Goal: Task Accomplishment & Management: Use online tool/utility

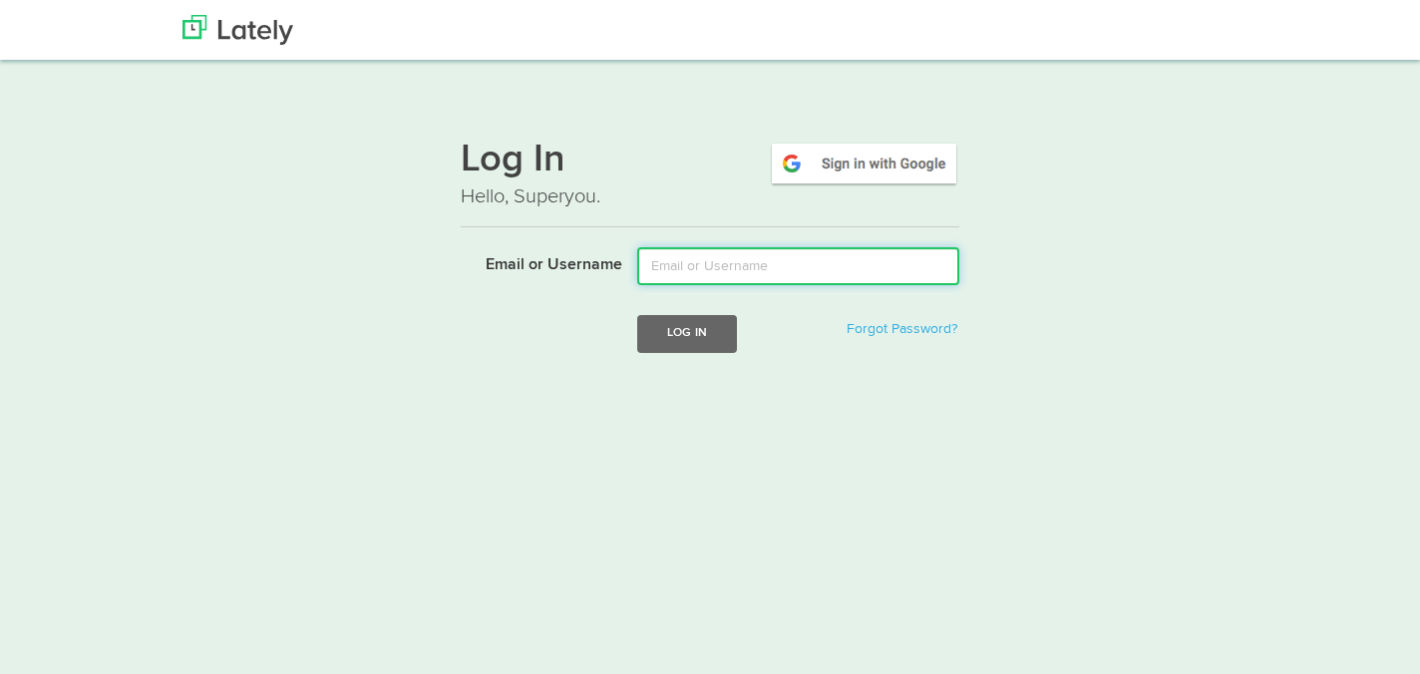
type input "[EMAIL_ADDRESS][DOMAIN_NAME]"
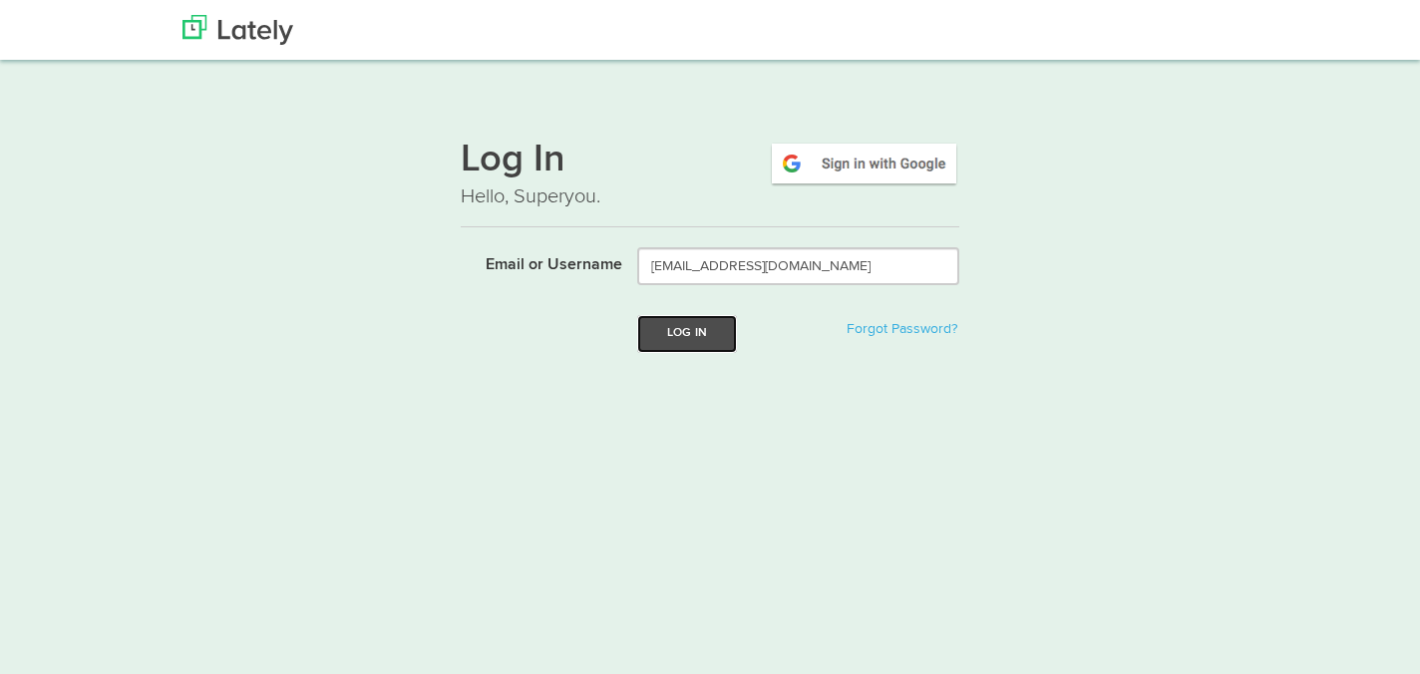
click at [702, 337] on button "Log In" at bounding box center [687, 333] width 100 height 37
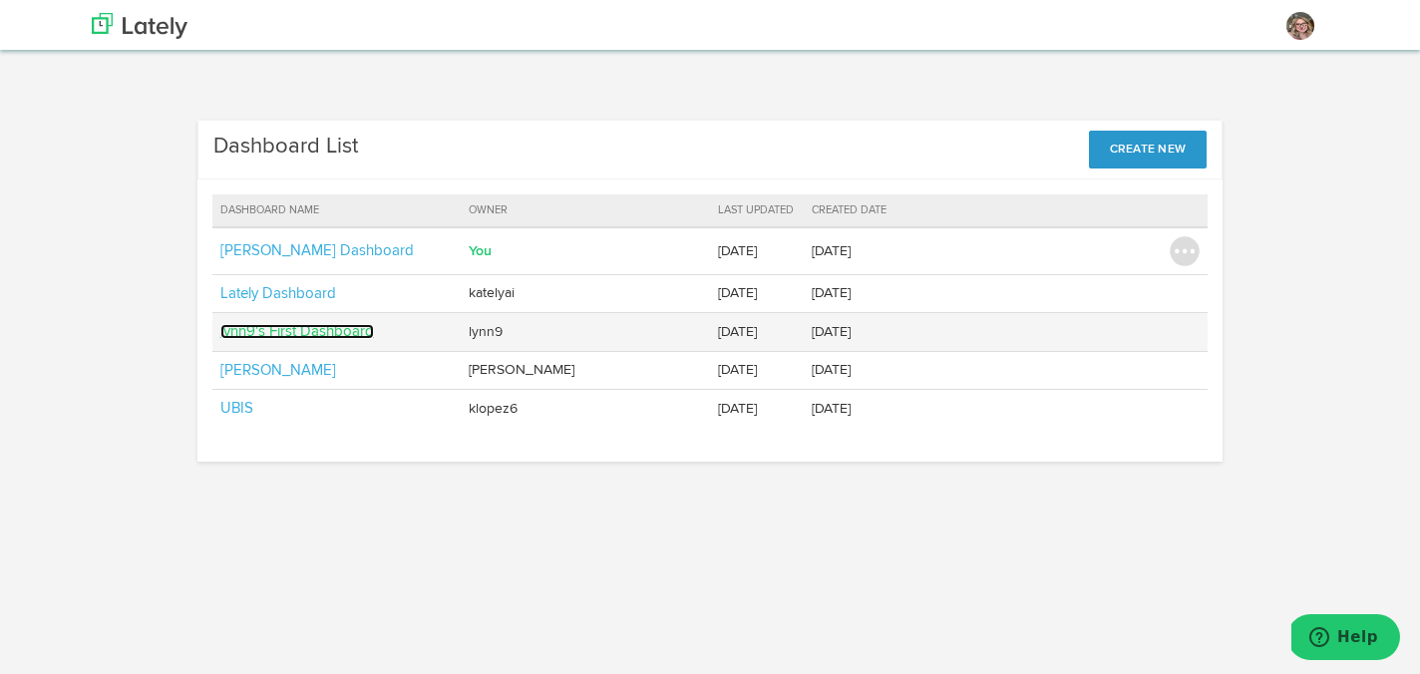
click at [268, 334] on link "lynn9's First Dashboard" at bounding box center [297, 331] width 154 height 15
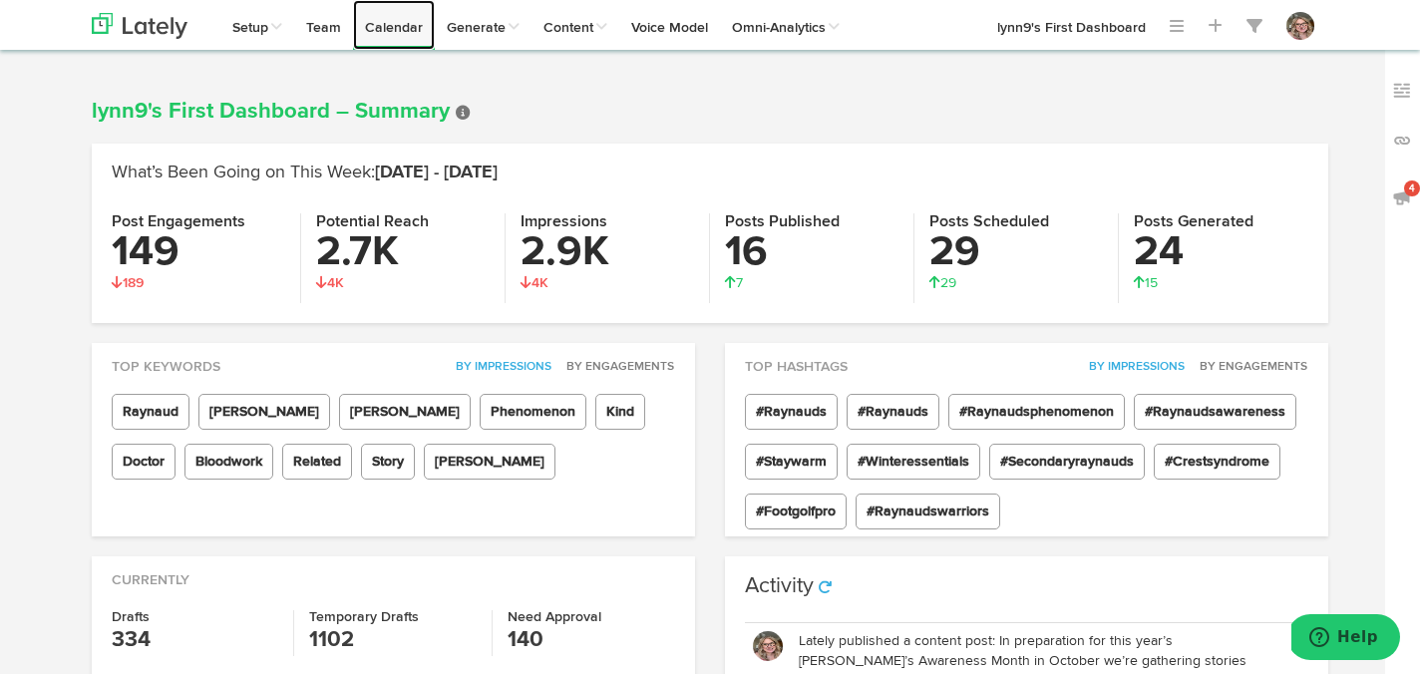
click at [387, 34] on link "Calendar" at bounding box center [394, 25] width 82 height 50
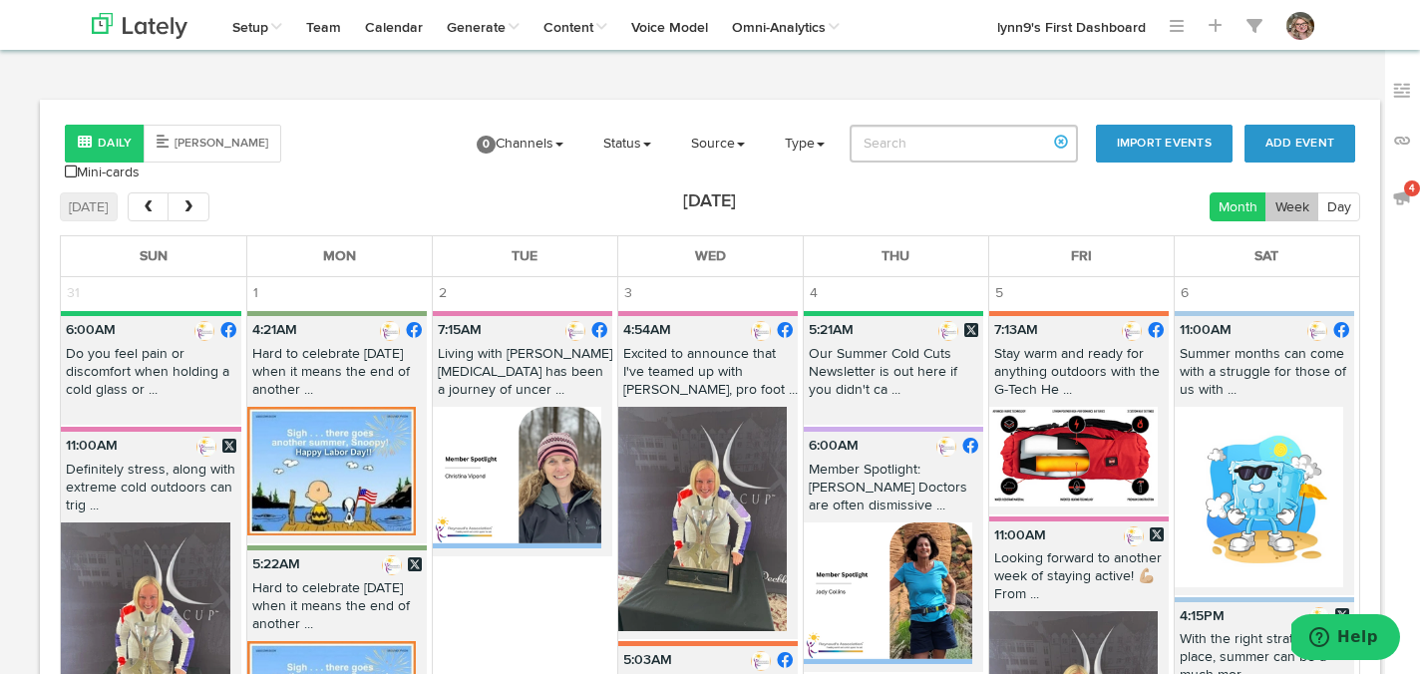
click at [1284, 196] on button "Week" at bounding box center [1292, 206] width 53 height 29
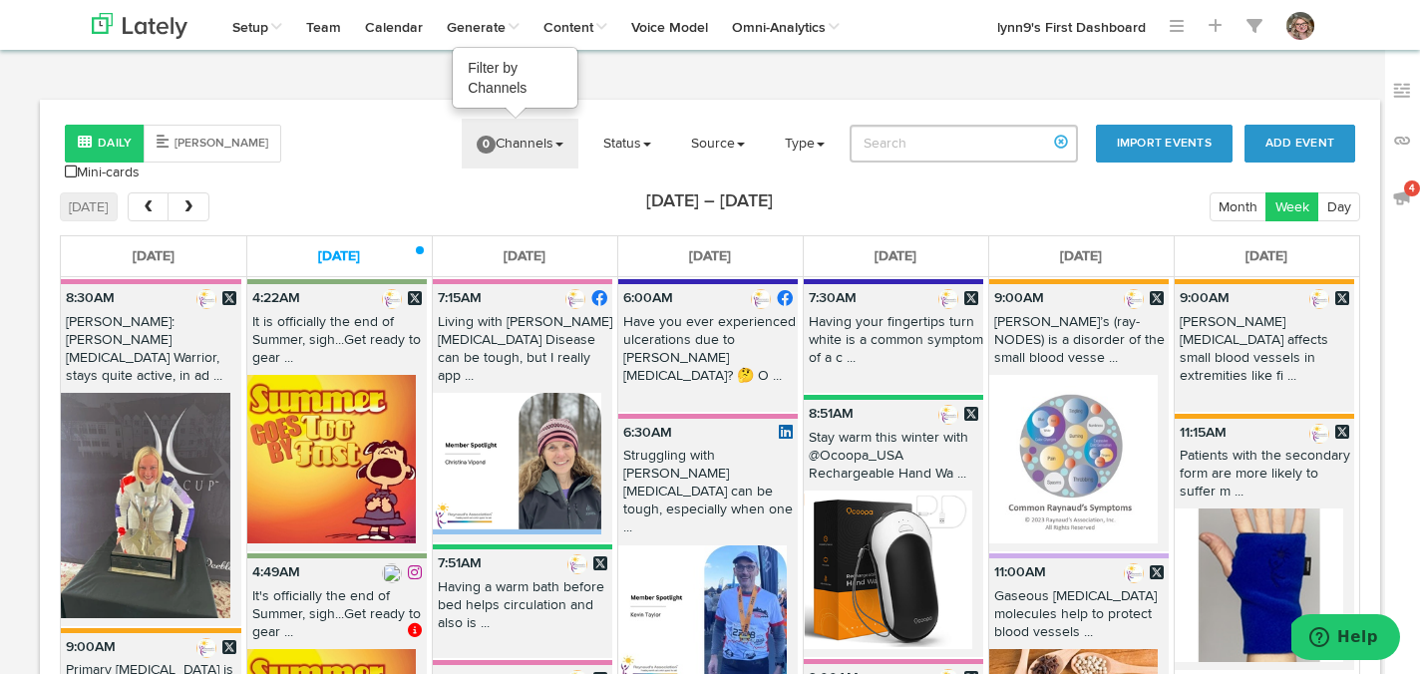
click at [496, 149] on span "0" at bounding box center [486, 145] width 19 height 18
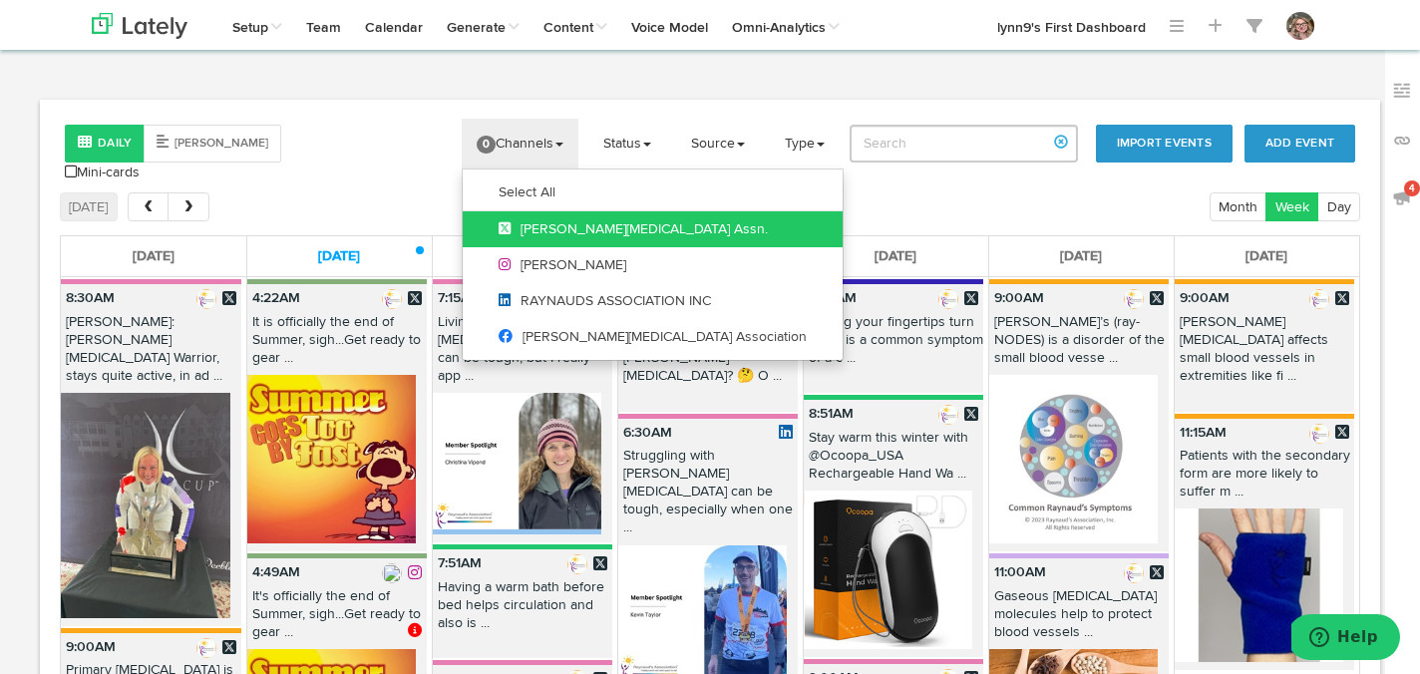
click at [509, 225] on link "Raynaud's Assn." at bounding box center [653, 229] width 380 height 36
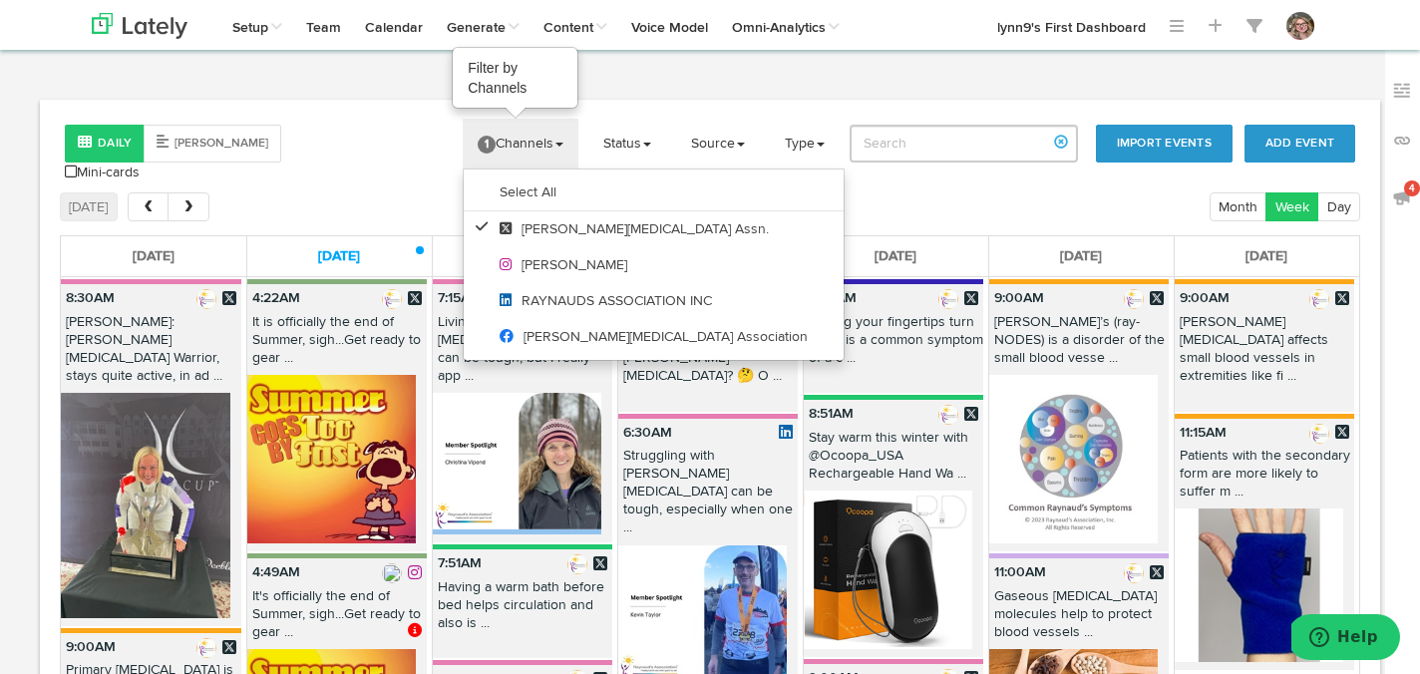
click at [509, 154] on link "1 Channels" at bounding box center [521, 144] width 116 height 50
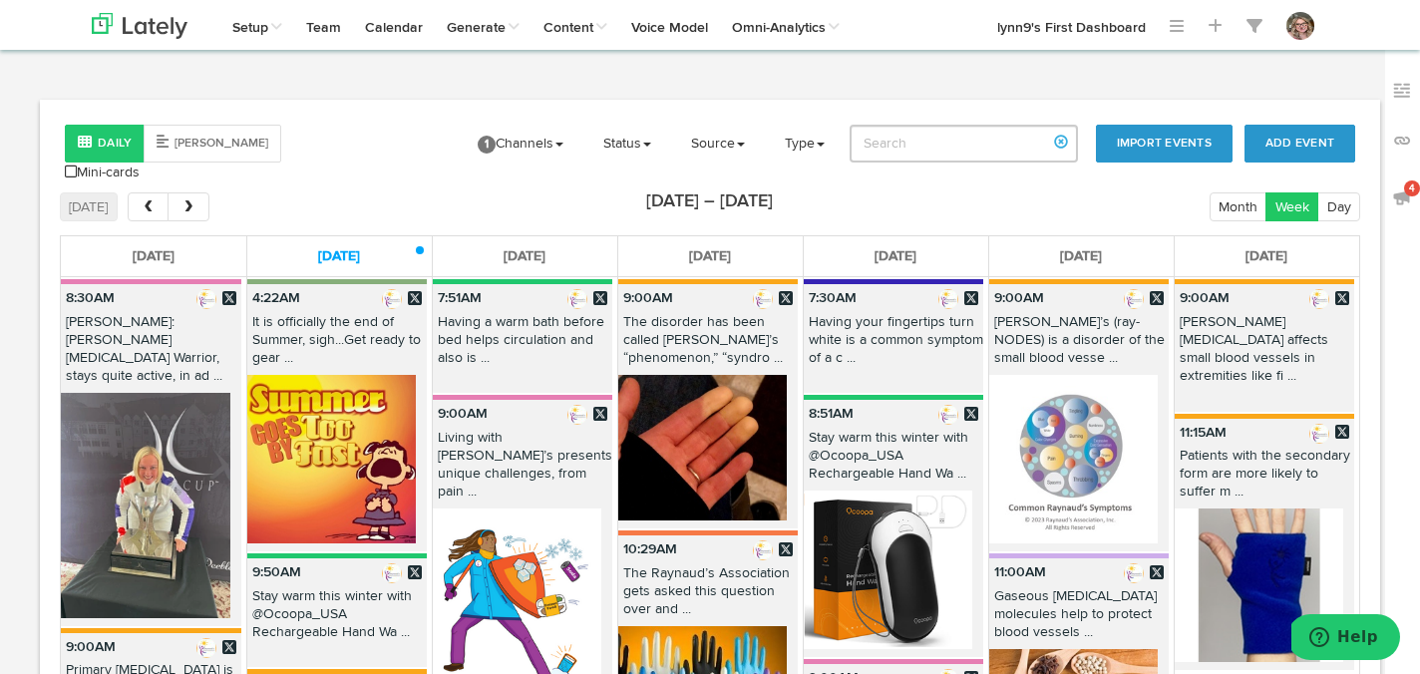
click at [935, 36] on div "Channels Create Generate Pipeline Team Basic Analytics (limited on mobile) Dash…" at bounding box center [710, 25] width 1267 height 50
